Goal: Transaction & Acquisition: Book appointment/travel/reservation

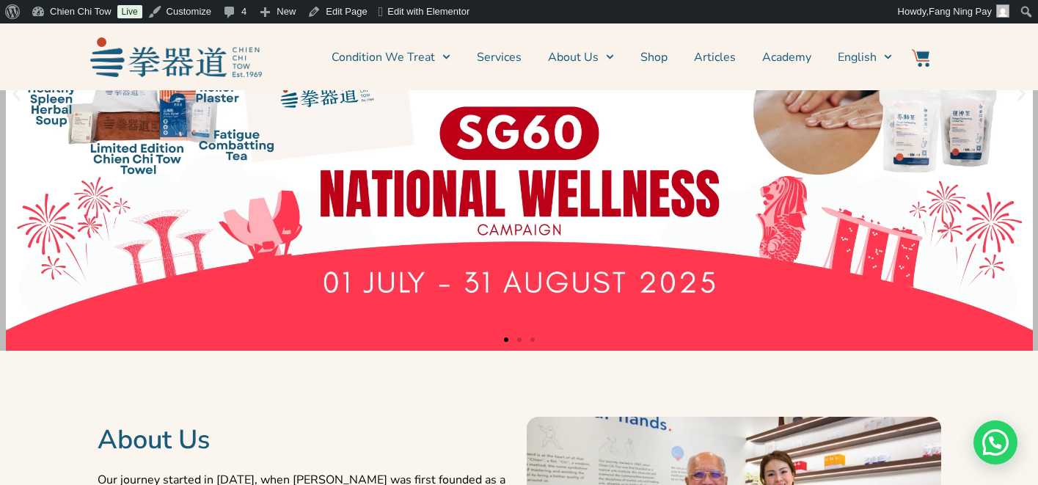
scroll to position [729, 0]
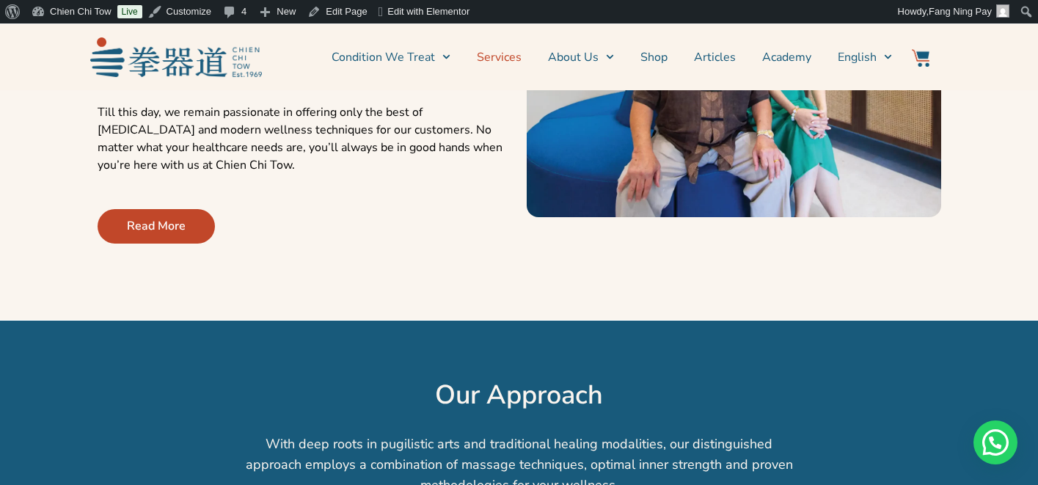
click at [506, 60] on link "Services" at bounding box center [499, 57] width 45 height 37
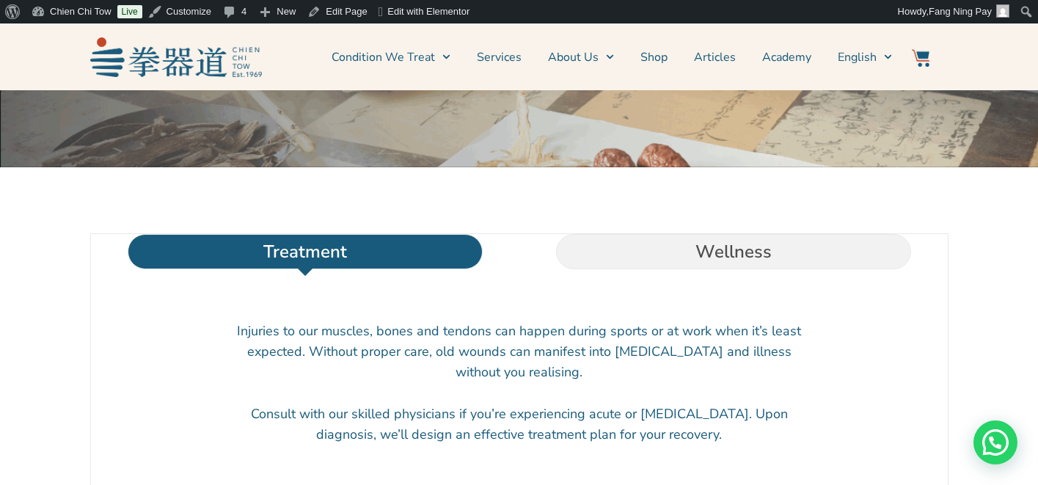
scroll to position [330, 0]
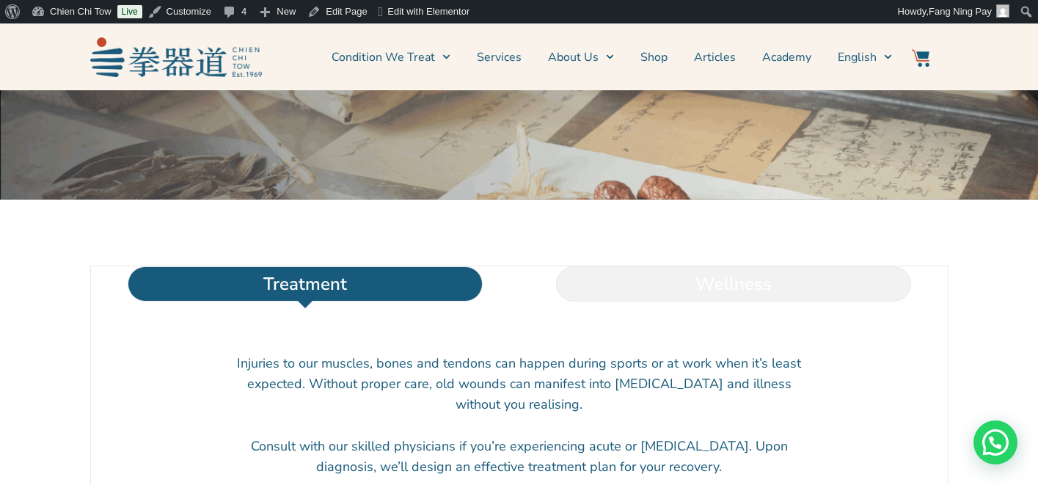
click at [727, 302] on li "Wellness" at bounding box center [733, 283] width 428 height 35
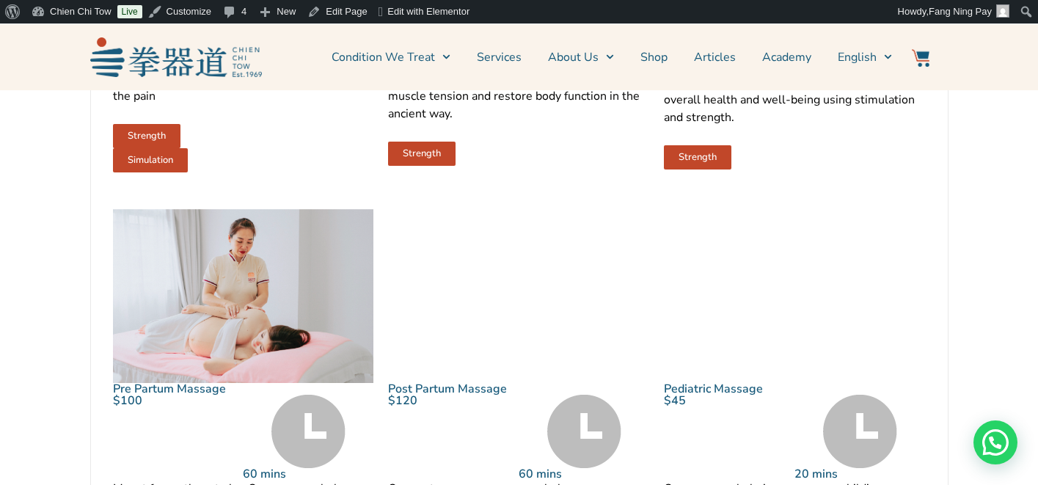
scroll to position [1503, 0]
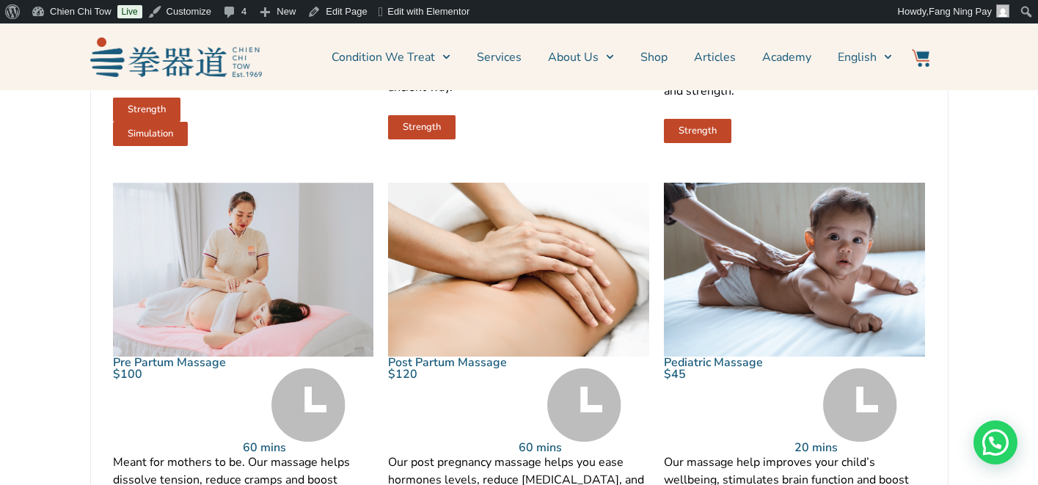
click at [809, 249] on img at bounding box center [794, 270] width 261 height 174
